Goal: Task Accomplishment & Management: Complete application form

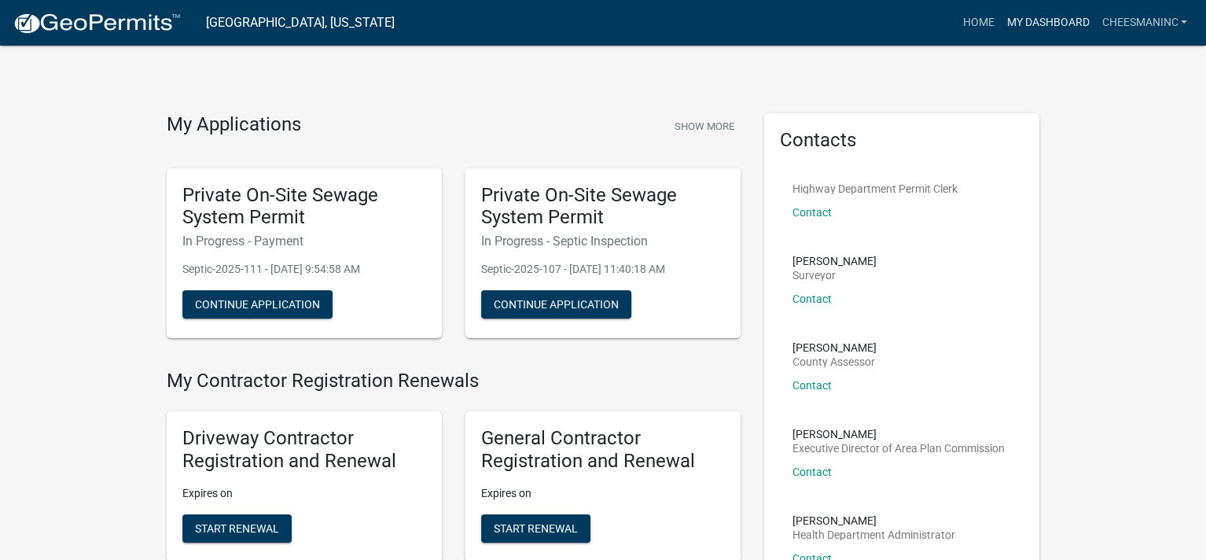
click at [1049, 27] on link "My Dashboard" at bounding box center [1047, 23] width 95 height 30
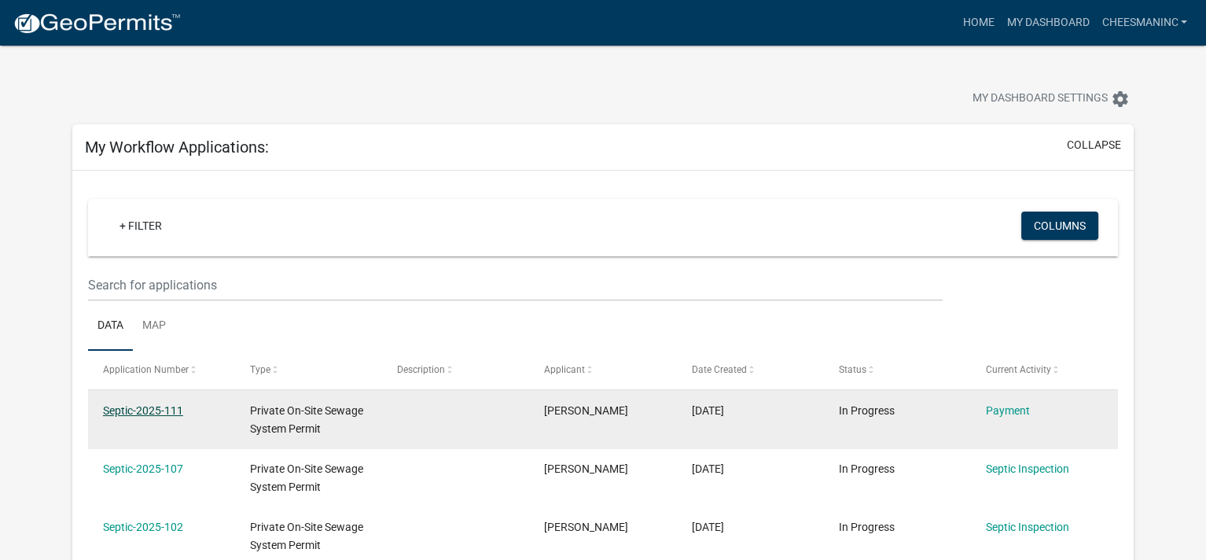
click at [171, 409] on link "Septic-2025-111" at bounding box center [143, 410] width 80 height 13
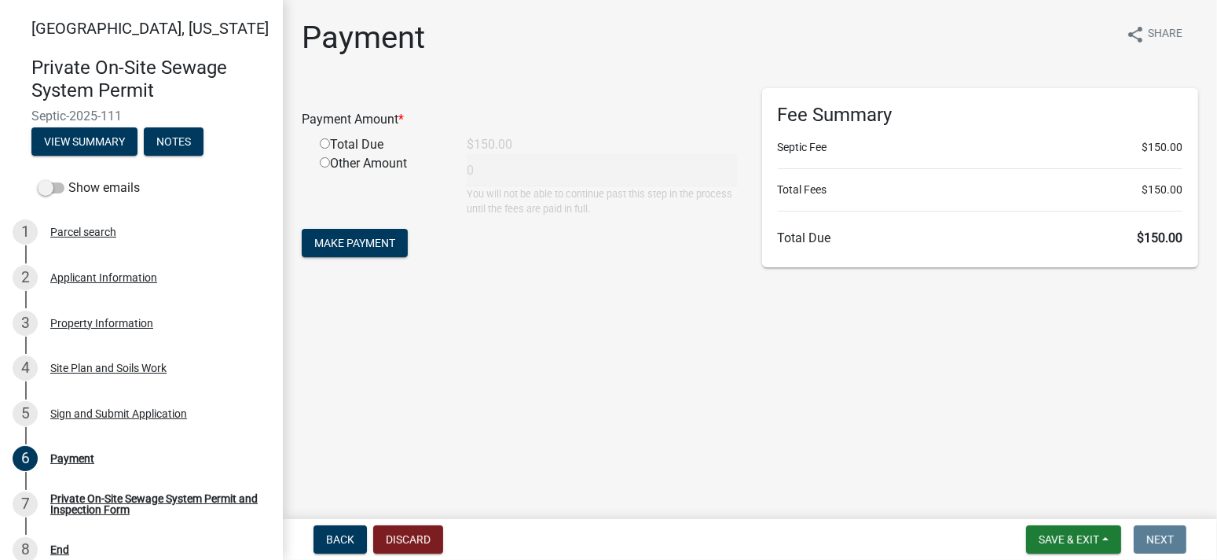
click at [321, 141] on input "radio" at bounding box center [325, 143] width 10 height 10
radio input "true"
type input "150"
click at [336, 242] on span "Make Payment" at bounding box center [354, 243] width 81 height 13
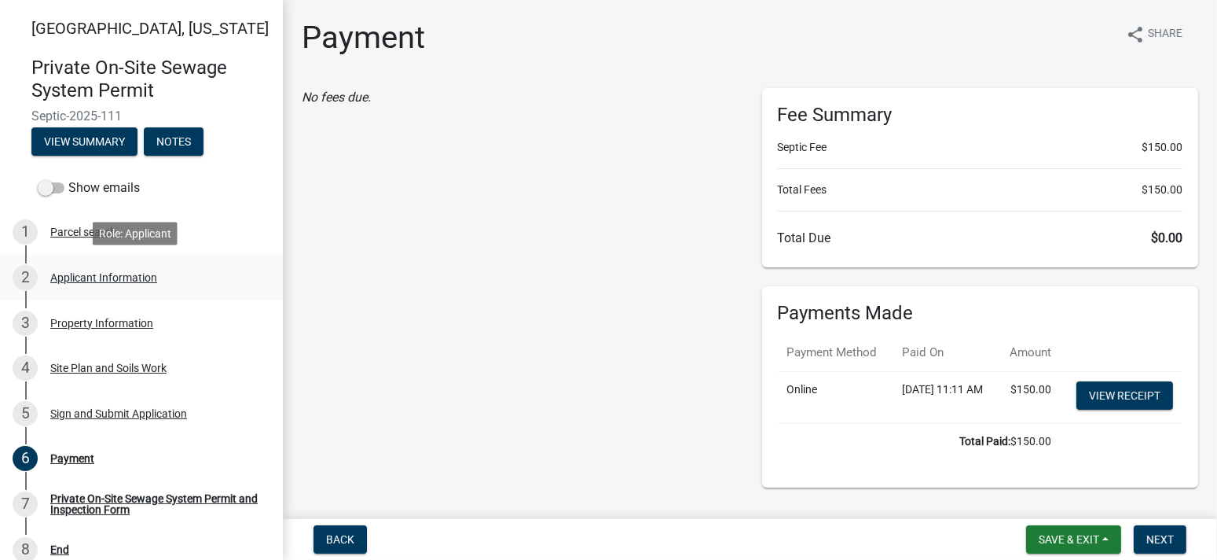
click at [119, 282] on div "Applicant Information" at bounding box center [103, 277] width 107 height 11
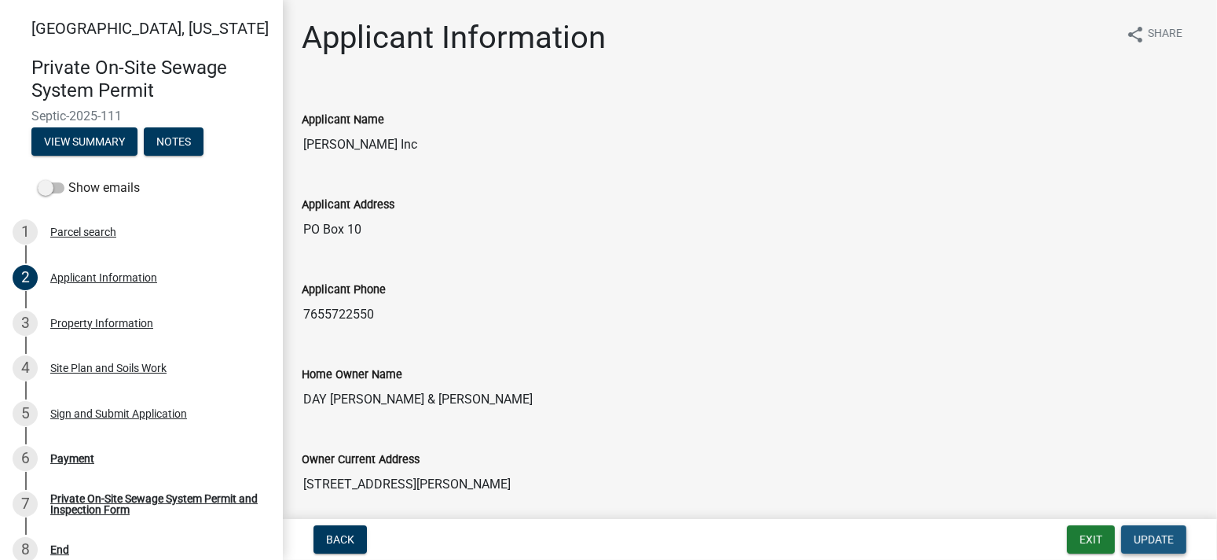
click at [1165, 538] on span "Update" at bounding box center [1154, 539] width 40 height 13
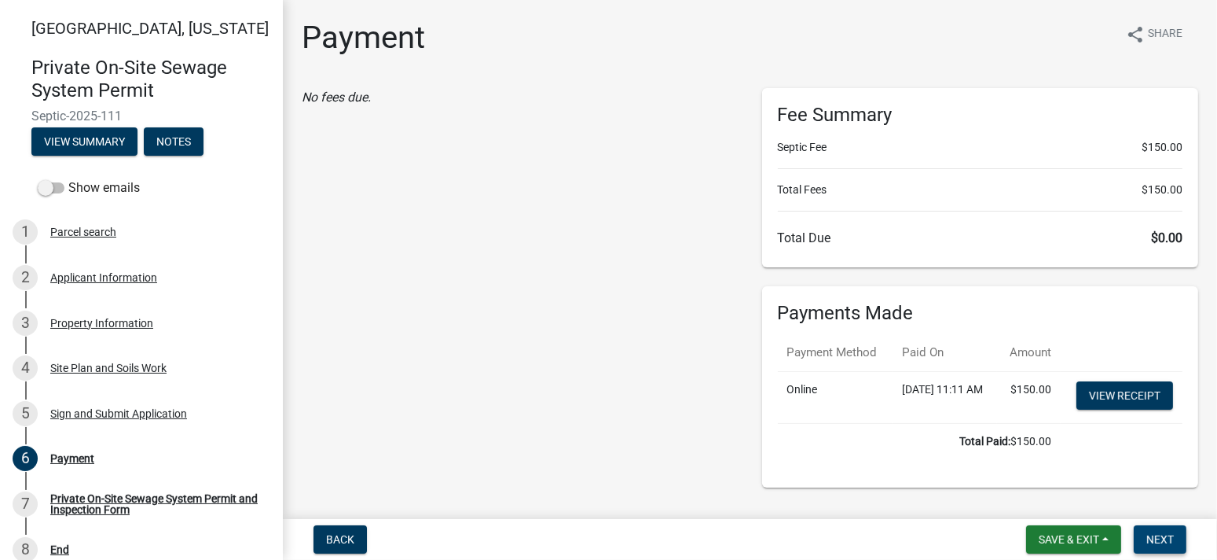
click at [1178, 538] on button "Next" at bounding box center [1160, 539] width 53 height 28
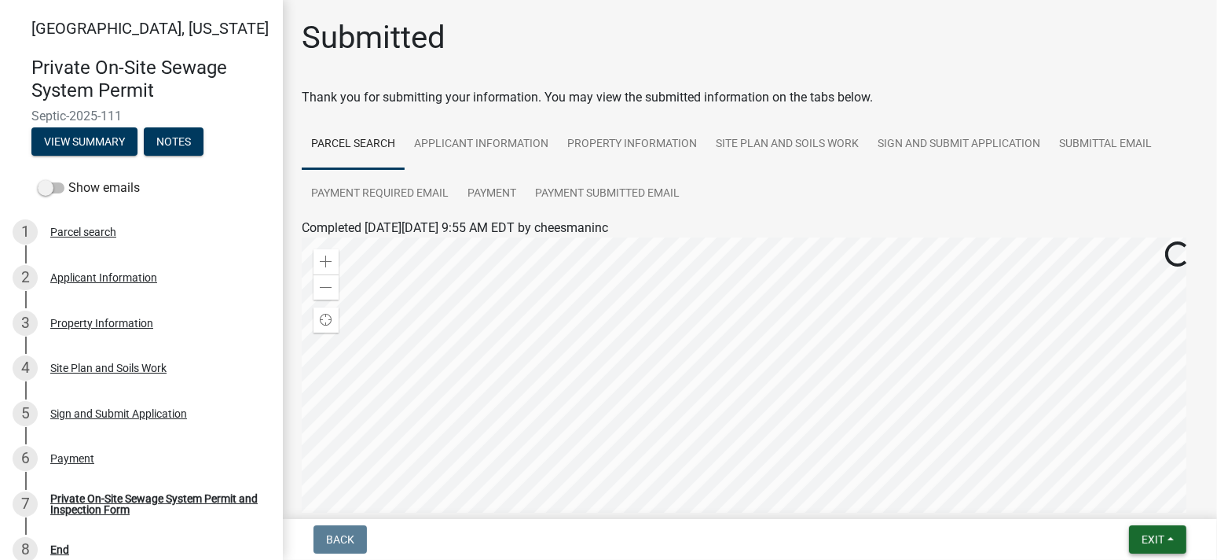
click at [1173, 539] on button "Exit" at bounding box center [1157, 539] width 57 height 28
click at [1137, 501] on button "Save & Exit" at bounding box center [1123, 498] width 126 height 38
